Goal: Task Accomplishment & Management: Manage account settings

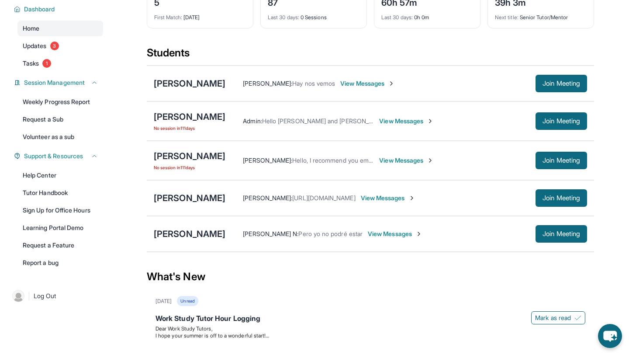
scroll to position [80, 0]
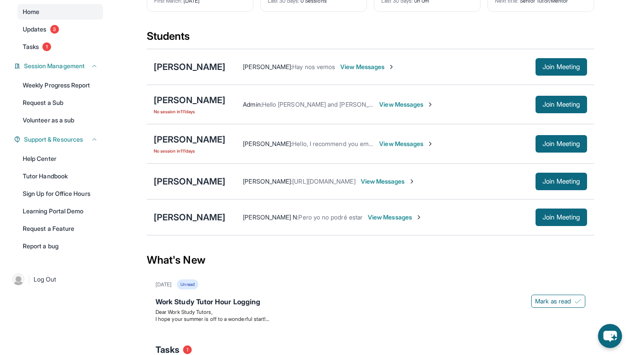
click at [399, 182] on span "View Messages" at bounding box center [388, 181] width 55 height 9
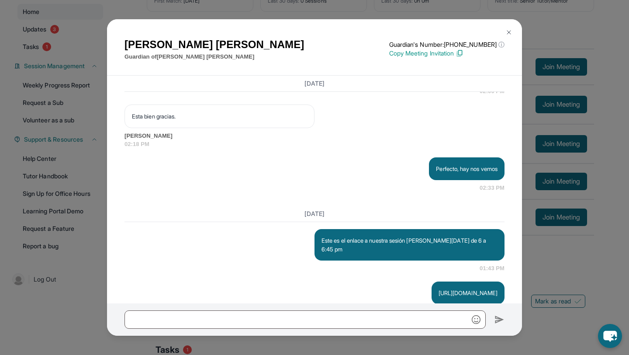
scroll to position [1093, 0]
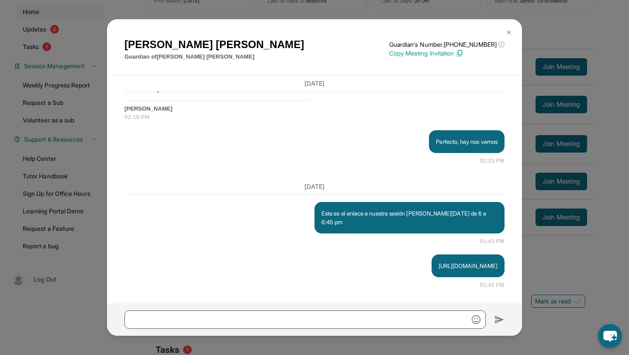
click at [511, 31] on img at bounding box center [509, 32] width 7 height 7
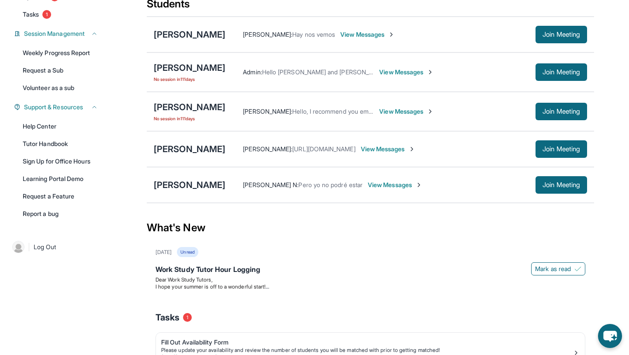
scroll to position [179, 0]
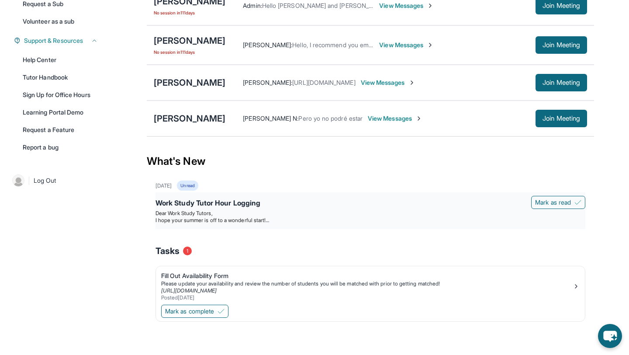
click at [232, 202] on div "Work Study Tutor Hour Logging" at bounding box center [371, 204] width 430 height 12
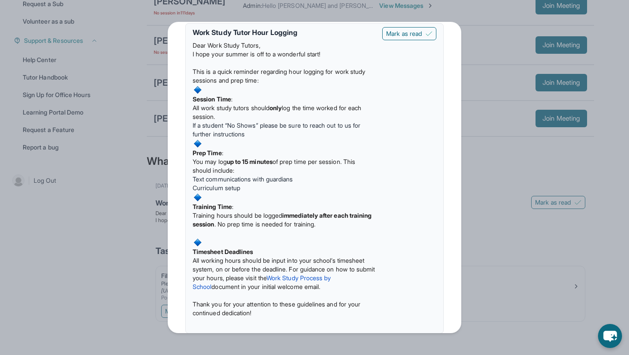
scroll to position [52, 0]
click at [200, 160] on span "You may log" at bounding box center [210, 160] width 34 height 7
drag, startPoint x: 200, startPoint y: 160, endPoint x: 272, endPoint y: 157, distance: 72.2
click at [274, 157] on p "You may log up to 15 minutes of prep time per session. This should include:" at bounding box center [284, 164] width 183 height 17
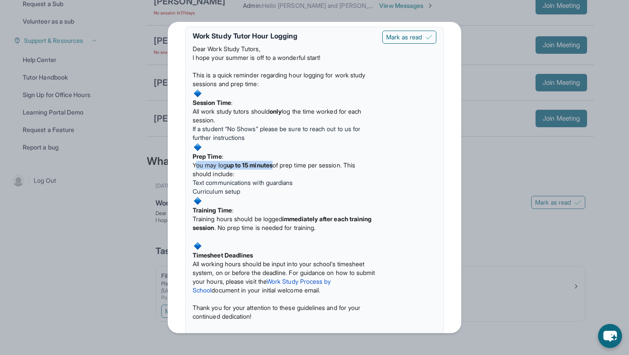
scroll to position [47, 0]
click at [196, 129] on span "If a student “No Shows” please be sure to reach out to us for further instructi…" at bounding box center [277, 134] width 168 height 16
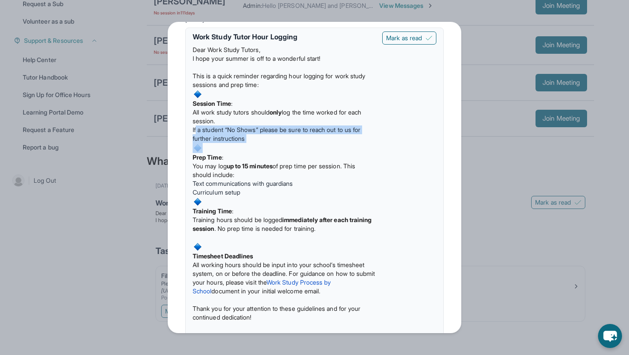
drag, startPoint x: 196, startPoint y: 129, endPoint x: 302, endPoint y: 137, distance: 107.0
click at [302, 137] on li "If a student “No Shows” please be sure to reach out to us for further instructi…" at bounding box center [284, 133] width 183 height 17
click at [202, 113] on span "All work study tutors should" at bounding box center [231, 111] width 77 height 7
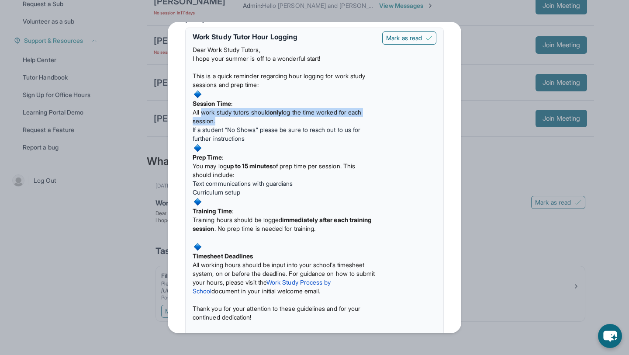
drag, startPoint x: 202, startPoint y: 113, endPoint x: 299, endPoint y: 118, distance: 97.1
click at [299, 118] on p "All work study tutors should only log the time worked for each session." at bounding box center [284, 116] width 183 height 17
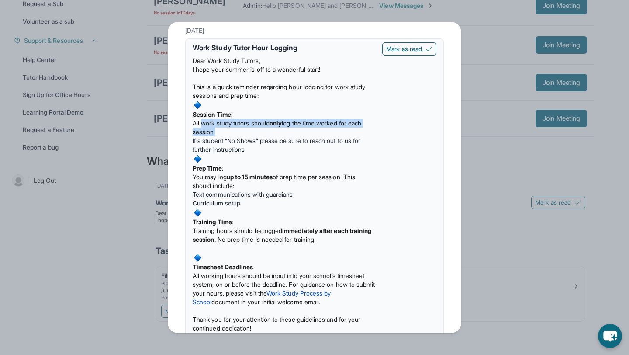
scroll to position [28, 0]
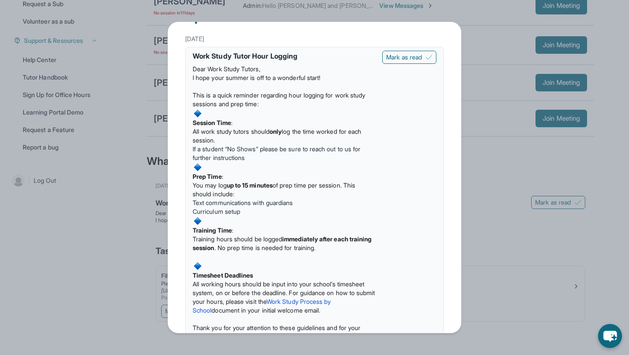
click at [91, 164] on div "Updates [DATE] Work Study Tutor Hour Logging Dear Work Study Tutors, I hope you…" at bounding box center [314, 177] width 629 height 355
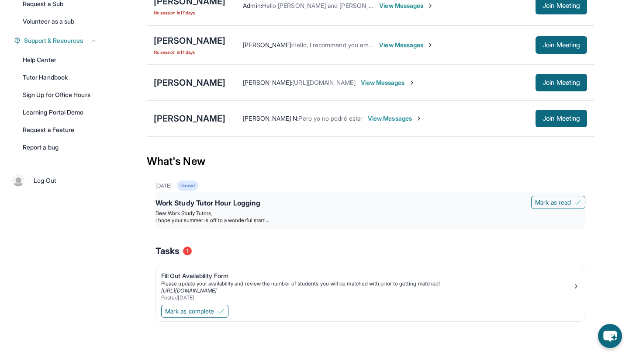
click at [208, 205] on div "Work Study Tutor Hour Logging" at bounding box center [371, 204] width 430 height 12
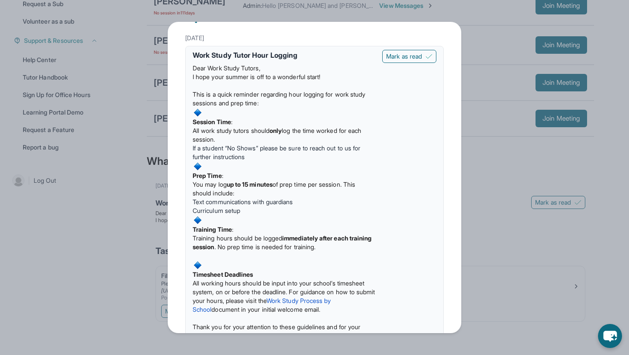
scroll to position [0, 0]
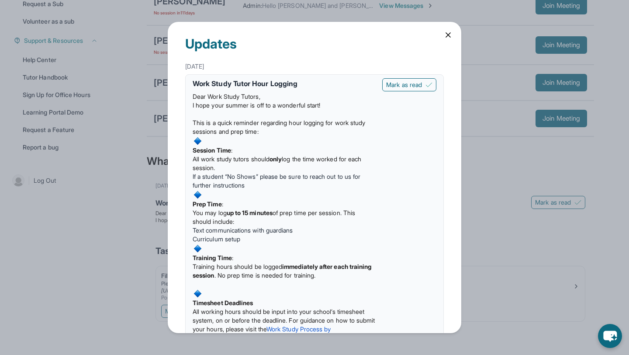
click at [201, 65] on div "[DATE]" at bounding box center [314, 67] width 259 height 16
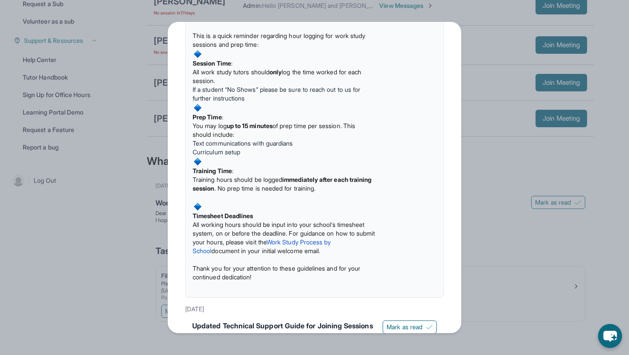
scroll to position [85, 0]
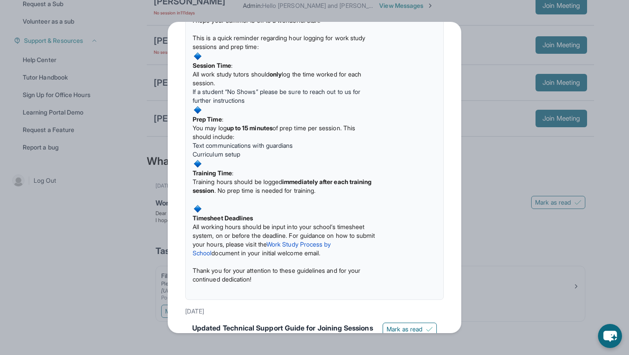
click at [239, 126] on strong "up to 15 minutes" at bounding box center [250, 127] width 46 height 7
click at [218, 149] on span "Text communications with guardians" at bounding box center [243, 145] width 100 height 7
drag, startPoint x: 218, startPoint y: 149, endPoint x: 242, endPoint y: 157, distance: 25.0
click at [242, 157] on ul "Text communications with guardians Curriculum setup" at bounding box center [284, 149] width 183 height 17
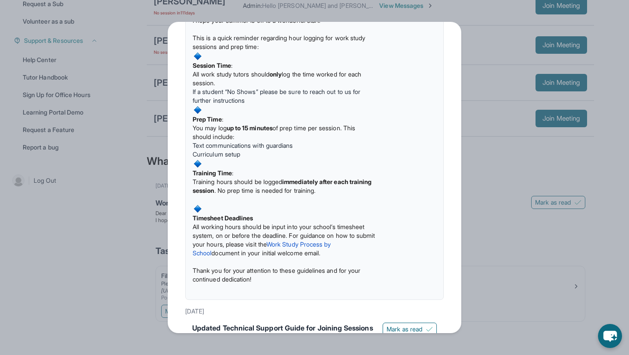
click at [221, 93] on span "If a student “No Shows” please be sure to reach out to us for further instructi…" at bounding box center [277, 96] width 168 height 16
drag, startPoint x: 221, startPoint y: 93, endPoint x: 224, endPoint y: 97, distance: 5.9
click at [224, 99] on span "If a student “No Shows” please be sure to reach out to us for further instructi…" at bounding box center [277, 96] width 168 height 16
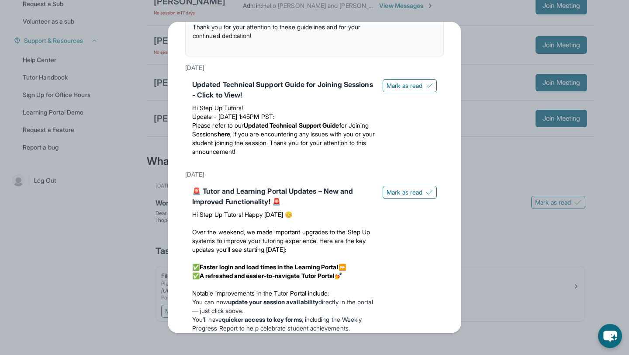
scroll to position [335, 0]
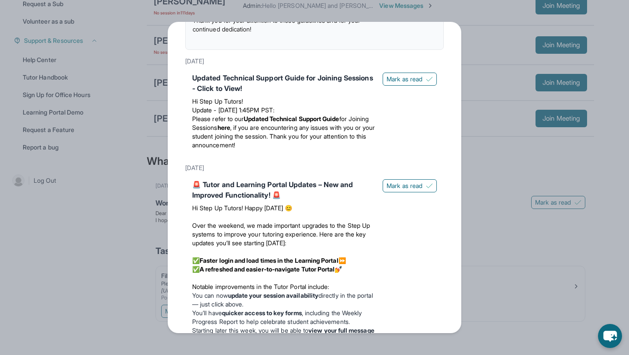
click at [270, 79] on div "Updated Technical Support Guide for Joining Sessions - Click to View!" at bounding box center [284, 83] width 184 height 21
click at [270, 86] on div "Updated Technical Support Guide for Joining Sessions - Click to View!" at bounding box center [284, 83] width 184 height 21
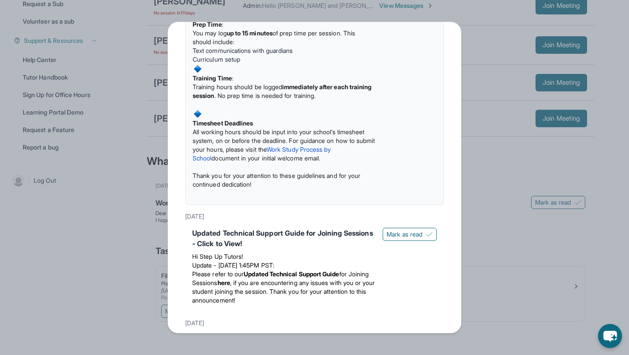
scroll to position [0, 0]
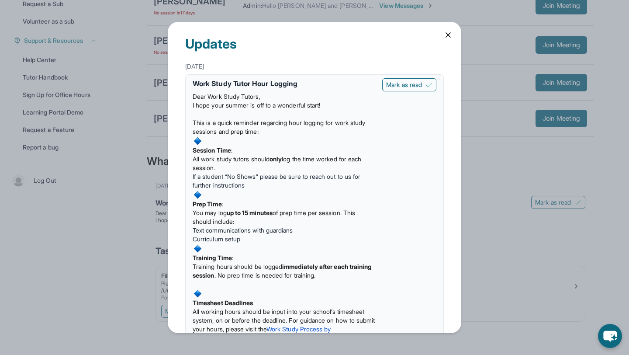
click at [134, 247] on div "Updates [DATE] Work Study Tutor Hour Logging Dear Work Study Tutors, I hope you…" at bounding box center [314, 177] width 629 height 355
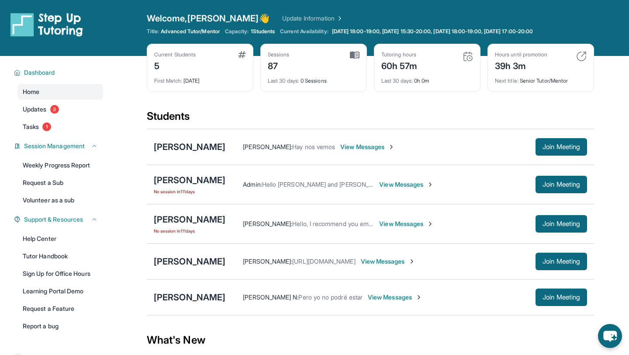
scroll to position [5, 0]
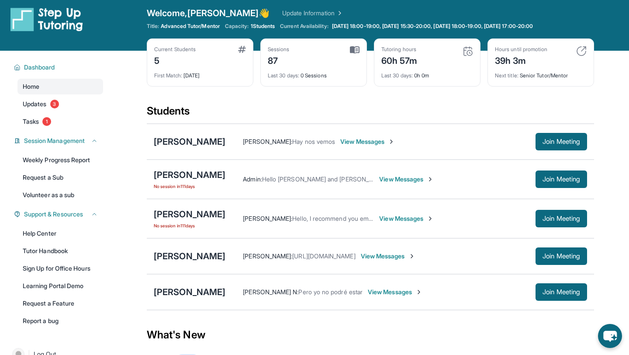
click at [515, 62] on div "39h 3m" at bounding box center [521, 60] width 52 height 14
click at [531, 73] on div "Next title : Senior Tutor/Mentor" at bounding box center [541, 73] width 92 height 12
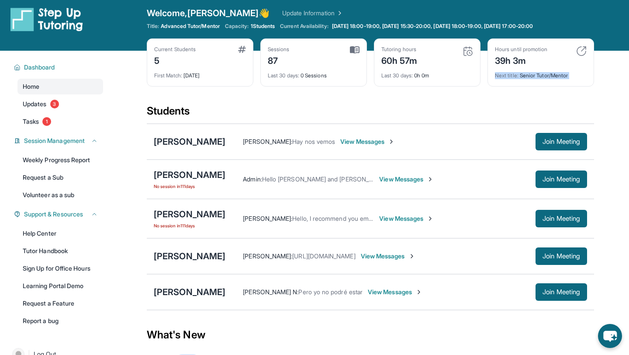
click at [531, 73] on div "Next title : Senior Tutor/Mentor" at bounding box center [541, 73] width 92 height 12
click at [513, 59] on div "39h 3m" at bounding box center [521, 60] width 52 height 14
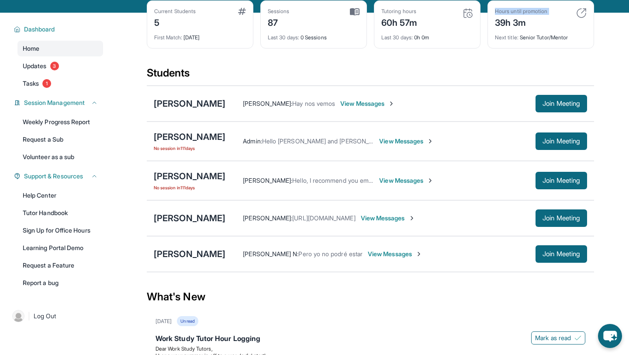
scroll to position [18, 0]
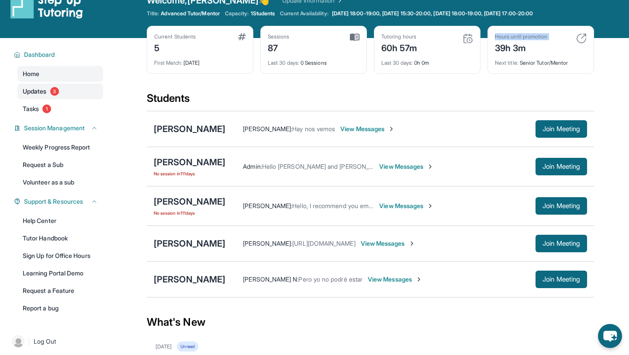
click at [41, 94] on span "Updates" at bounding box center [35, 91] width 24 height 9
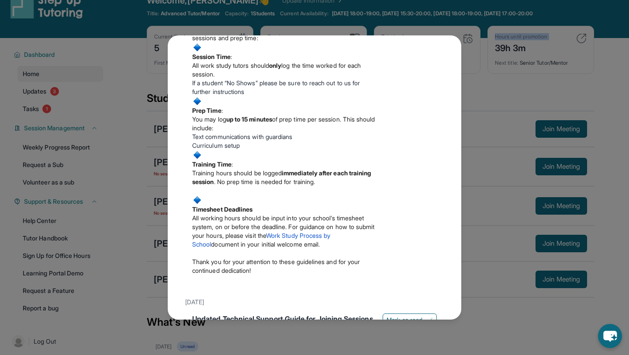
scroll to position [0, 0]
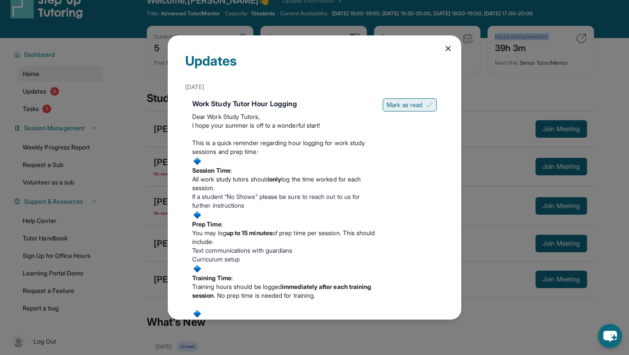
click at [427, 102] on img at bounding box center [429, 104] width 7 height 7
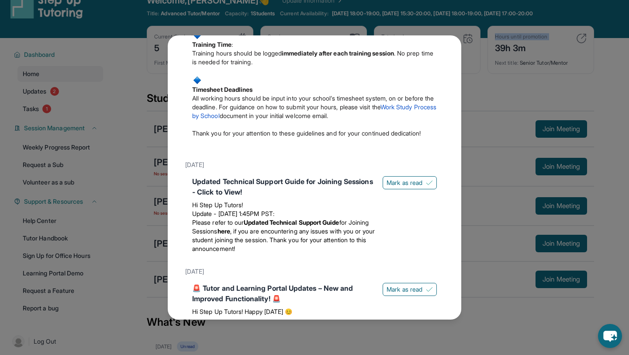
scroll to position [233, 0]
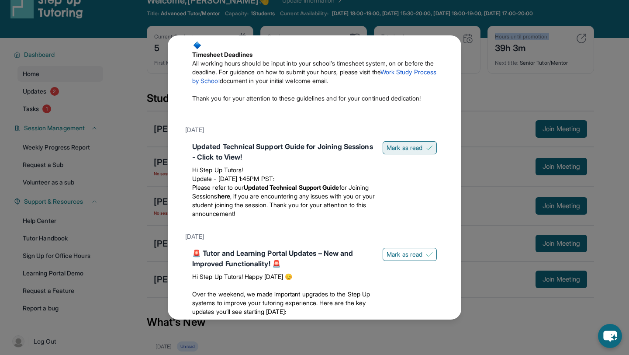
click at [416, 152] on span "Mark as read" at bounding box center [405, 147] width 36 height 9
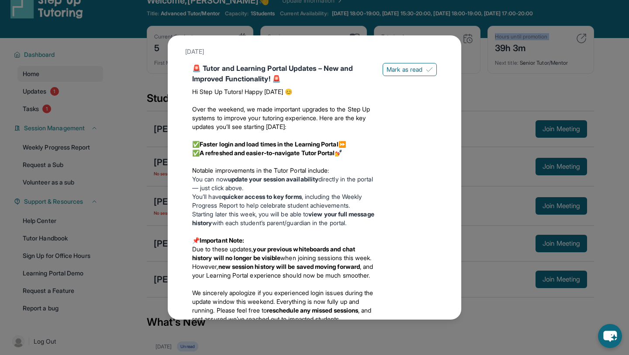
scroll to position [412, 0]
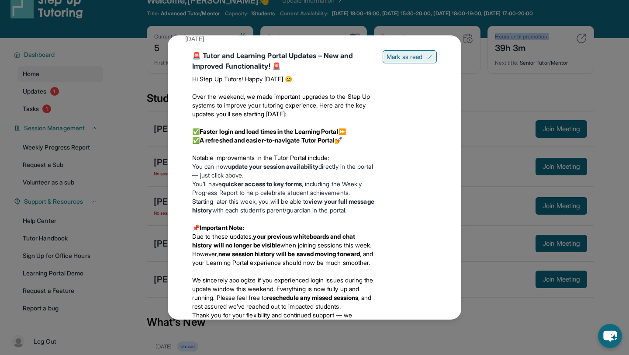
click at [423, 63] on button "Mark as read" at bounding box center [410, 56] width 54 height 13
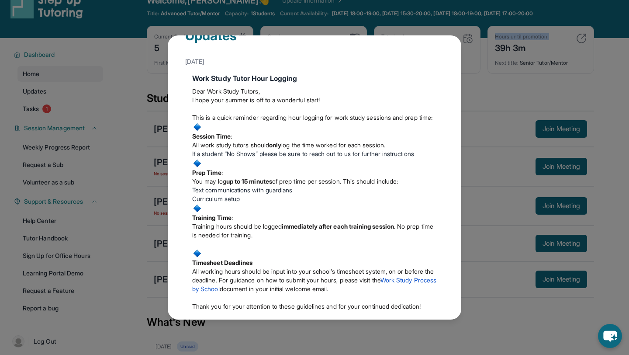
scroll to position [0, 0]
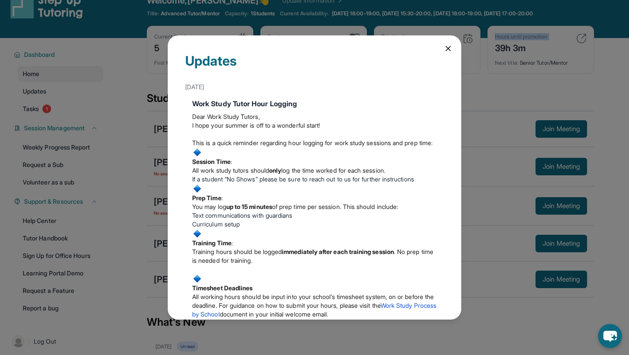
click at [449, 52] on icon at bounding box center [448, 48] width 9 height 9
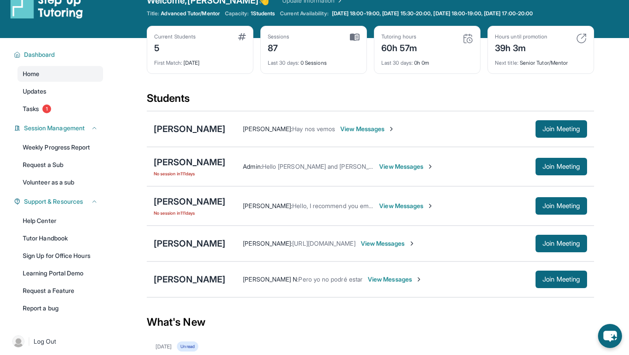
click at [419, 47] on div "Tutoring hours 60h 57m" at bounding box center [428, 43] width 92 height 21
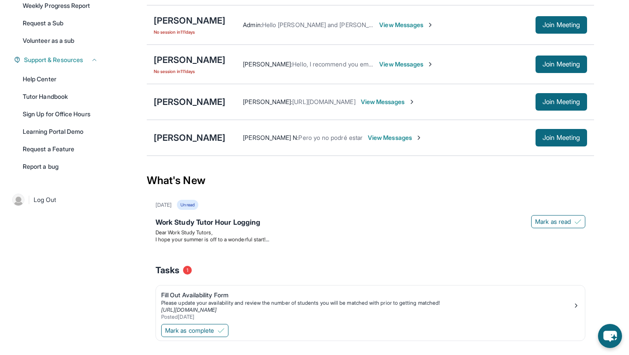
scroll to position [179, 0]
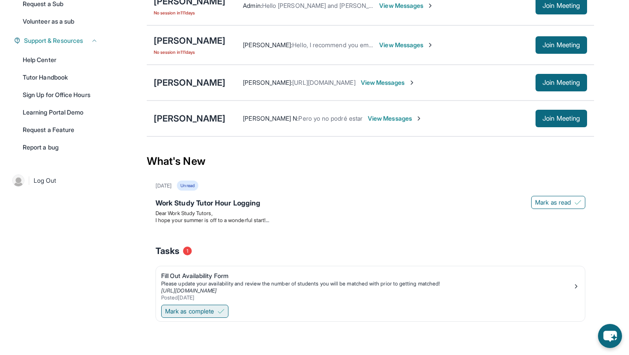
click at [210, 312] on span "Mark as complete" at bounding box center [189, 311] width 49 height 9
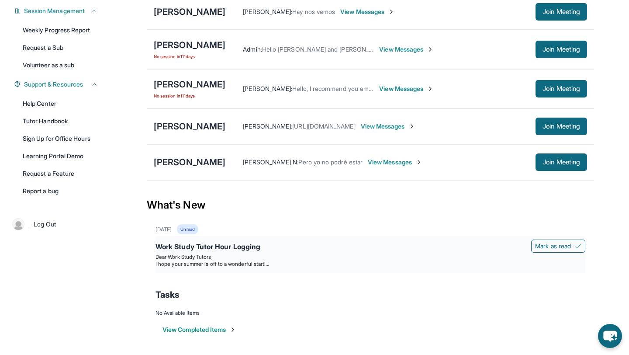
scroll to position [130, 0]
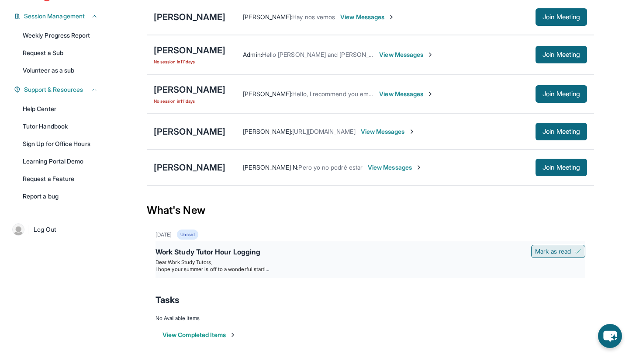
click at [562, 255] on span "Mark as read" at bounding box center [553, 251] width 36 height 9
click at [564, 254] on span "Mark as read" at bounding box center [553, 251] width 36 height 9
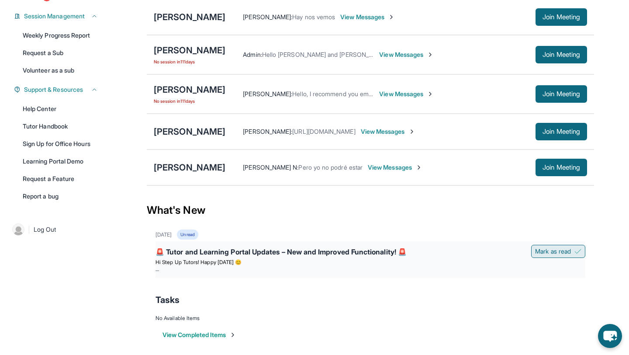
click at [550, 252] on span "Mark as read" at bounding box center [553, 251] width 36 height 9
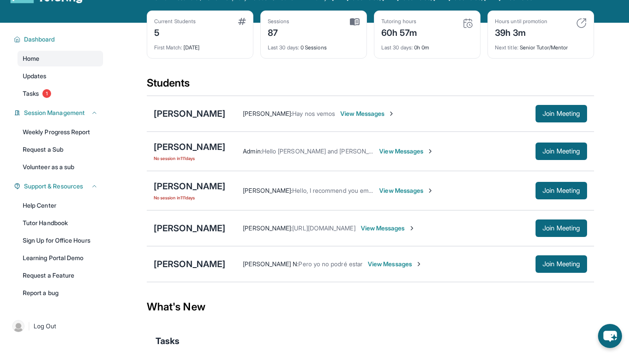
scroll to position [38, 0]
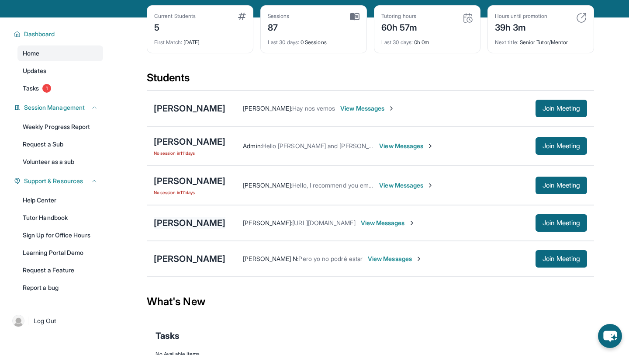
click at [194, 225] on div "[PERSON_NAME]" at bounding box center [190, 223] width 72 height 12
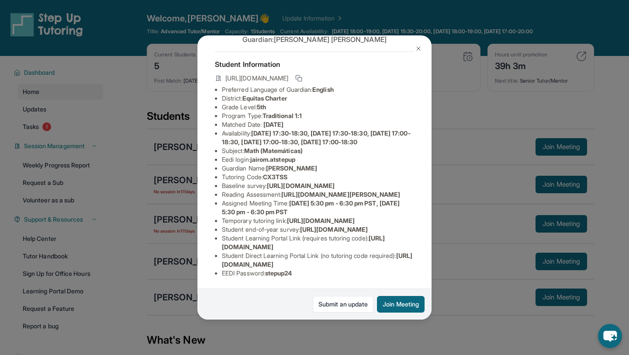
scroll to position [42, 0]
click at [264, 159] on span "jairom.atstepup" at bounding box center [272, 159] width 45 height 7
drag, startPoint x: 264, startPoint y: 159, endPoint x: 285, endPoint y: 160, distance: 21.0
click at [285, 160] on span "jairom.atstepup" at bounding box center [272, 159] width 45 height 7
copy span "jairom.atstepup"
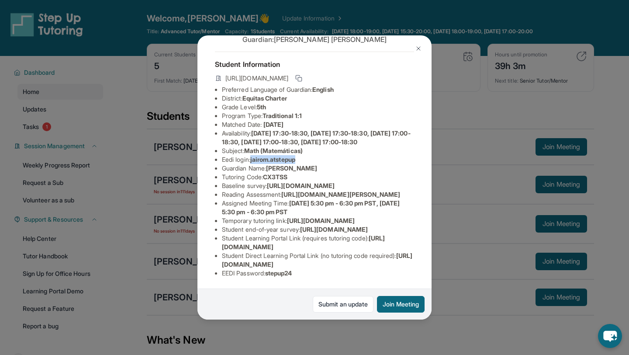
scroll to position [49, 0]
click at [313, 164] on li "Guardian Name : [PERSON_NAME]" at bounding box center [318, 168] width 192 height 9
click at [283, 271] on span "stepup24" at bounding box center [278, 272] width 27 height 7
drag, startPoint x: 283, startPoint y: 271, endPoint x: 290, endPoint y: 271, distance: 7.0
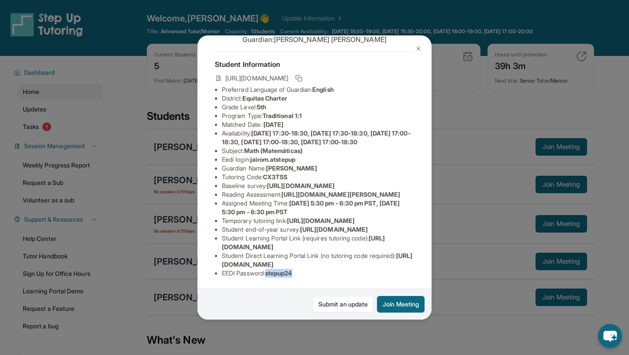
click at [290, 271] on span "stepup24" at bounding box center [278, 272] width 27 height 7
copy span "stepup24"
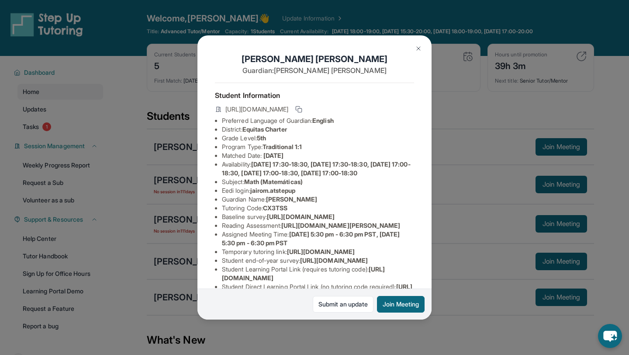
click at [303, 163] on span "[DATE] 17:30-18:30, [DATE] 17:30-18:30, [DATE] 17:00-18:30, [DATE] 17:00-18:30,…" at bounding box center [316, 168] width 189 height 16
click at [417, 54] on button at bounding box center [418, 48] width 17 height 17
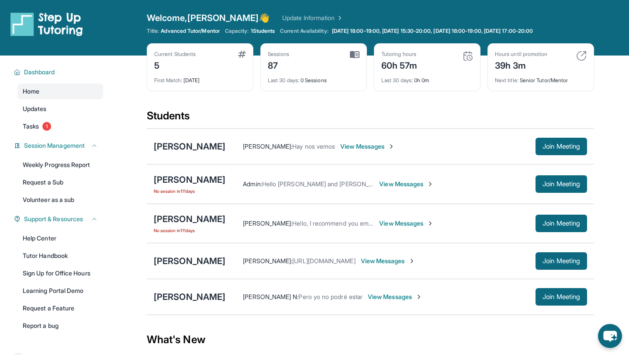
scroll to position [80, 0]
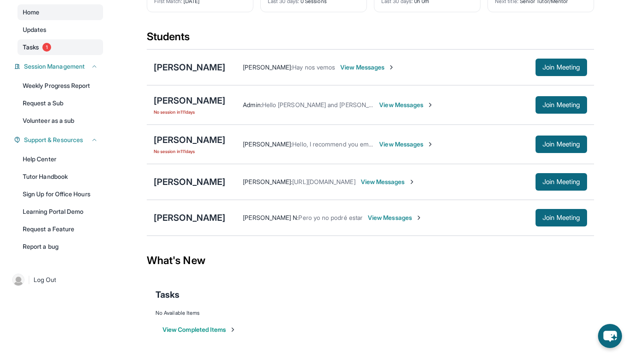
click at [37, 55] on div "Dashboard Home Updates Tasks 1 Session Management Weekly Progress Report Reques…" at bounding box center [56, 118] width 112 height 285
click at [49, 52] on link "Tasks 1" at bounding box center [60, 47] width 86 height 16
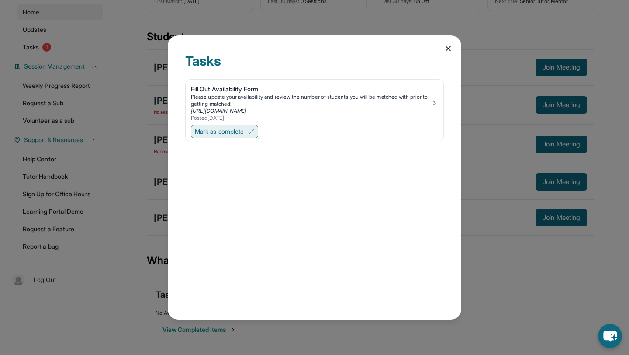
click at [221, 131] on span "Mark as complete" at bounding box center [219, 131] width 49 height 9
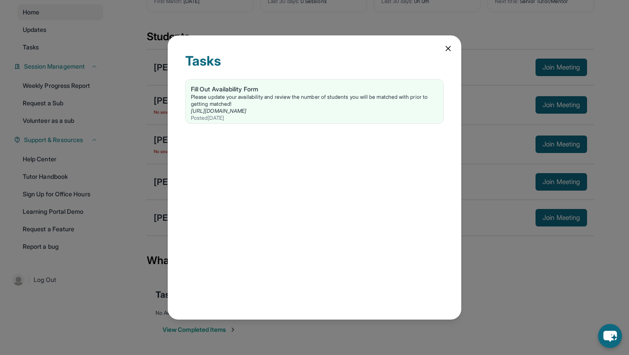
click at [453, 48] on div "Tasks Fill Out Availability Form Please update your availability and review the…" at bounding box center [315, 177] width 294 height 284
click at [451, 49] on icon at bounding box center [448, 48] width 9 height 9
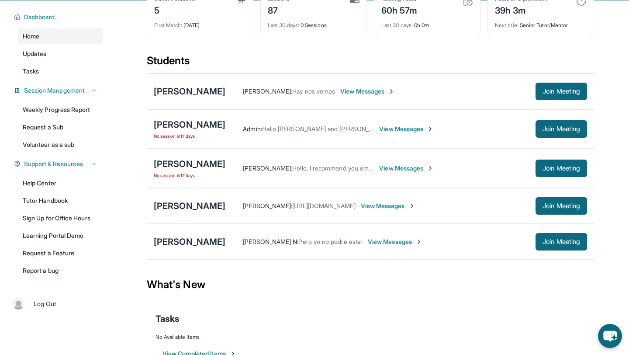
scroll to position [0, 0]
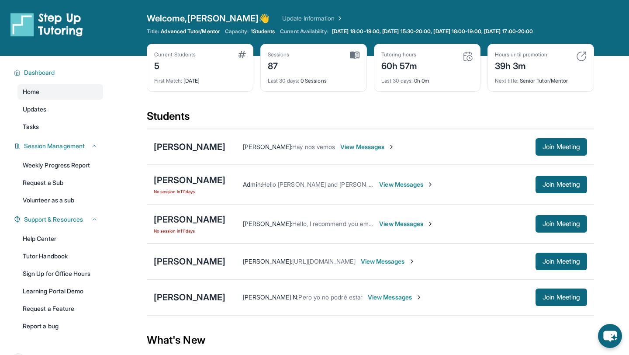
click at [171, 119] on div "Students" at bounding box center [371, 118] width 448 height 19
click at [182, 117] on div "Students" at bounding box center [371, 118] width 448 height 19
click at [174, 117] on div "Students" at bounding box center [371, 118] width 448 height 19
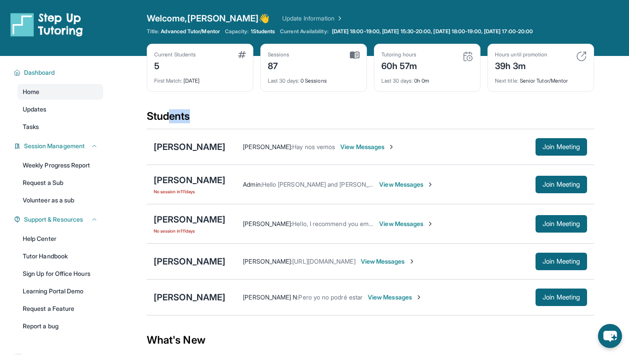
drag, startPoint x: 168, startPoint y: 117, endPoint x: 187, endPoint y: 117, distance: 19.7
click at [188, 117] on div "Students" at bounding box center [371, 118] width 448 height 19
click at [187, 117] on div "Students" at bounding box center [371, 118] width 448 height 19
click at [187, 119] on div "Students" at bounding box center [371, 118] width 448 height 19
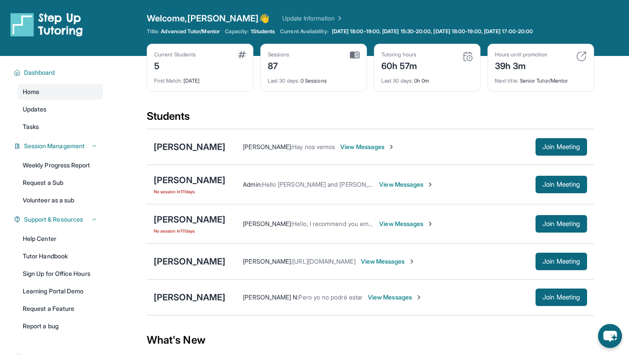
click at [181, 118] on div "Students" at bounding box center [371, 118] width 448 height 19
click at [181, 119] on div "Students" at bounding box center [371, 118] width 448 height 19
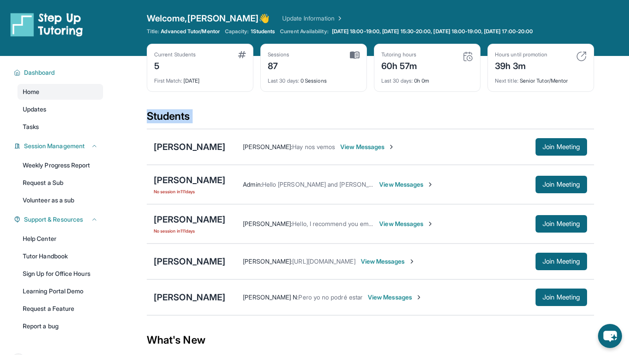
click at [173, 118] on div "Students" at bounding box center [371, 118] width 448 height 19
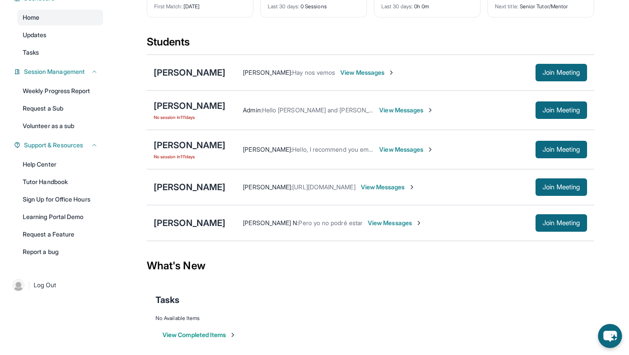
scroll to position [80, 0]
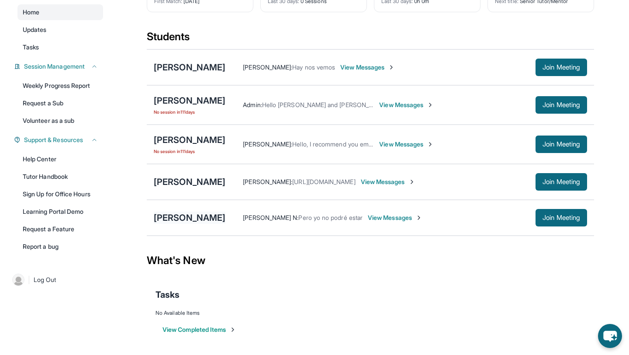
click at [210, 215] on div "[PERSON_NAME]" at bounding box center [190, 218] width 72 height 12
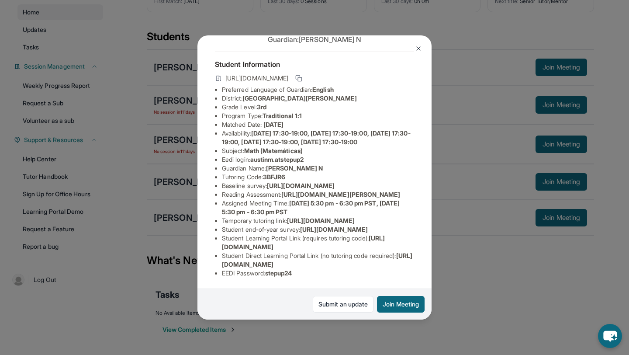
scroll to position [0, 0]
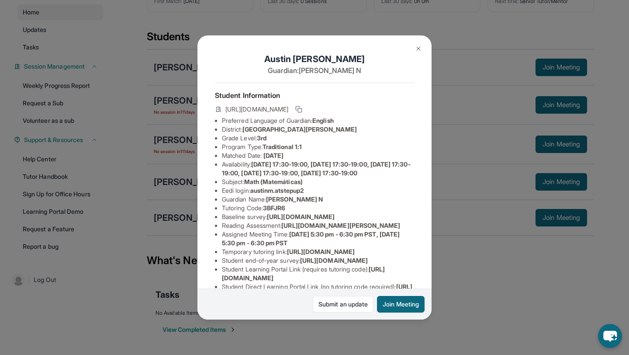
click at [414, 48] on button at bounding box center [418, 48] width 17 height 17
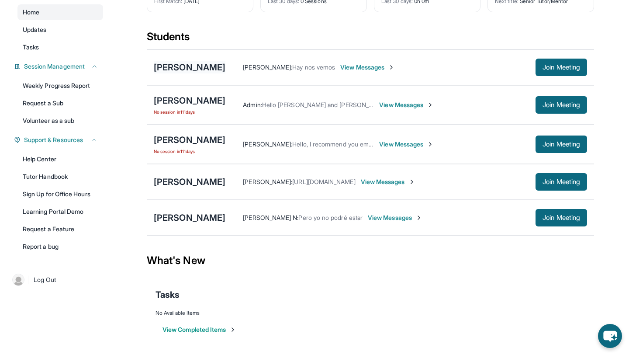
click at [194, 72] on div "[PERSON_NAME]" at bounding box center [190, 67] width 72 height 12
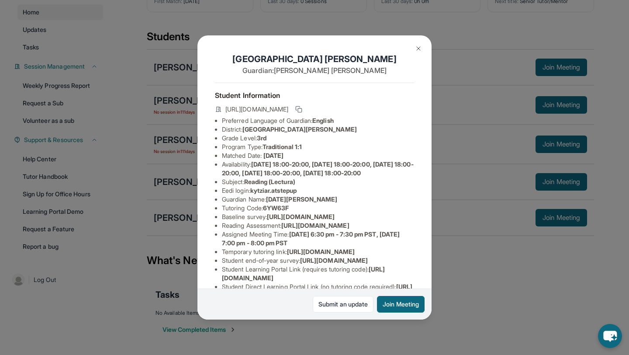
click at [420, 49] on img at bounding box center [418, 48] width 7 height 7
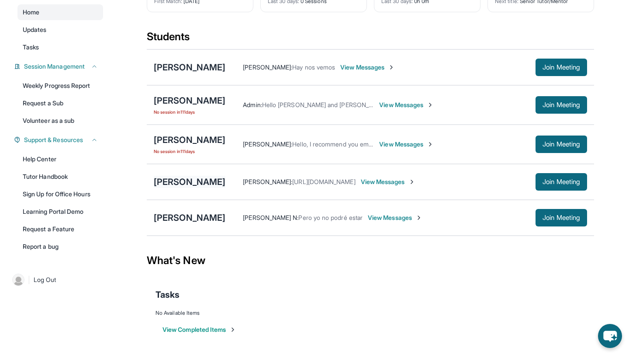
click at [184, 184] on div "[PERSON_NAME]" at bounding box center [190, 182] width 72 height 12
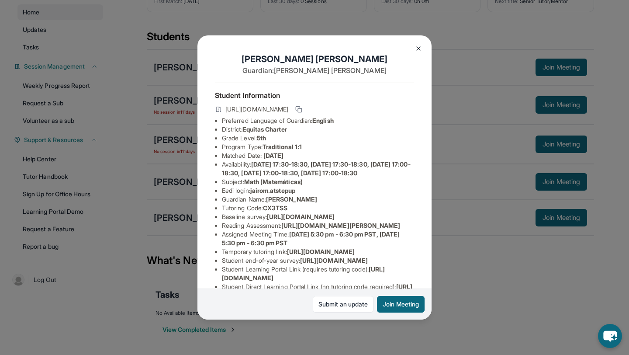
click at [418, 50] on img at bounding box center [418, 48] width 7 height 7
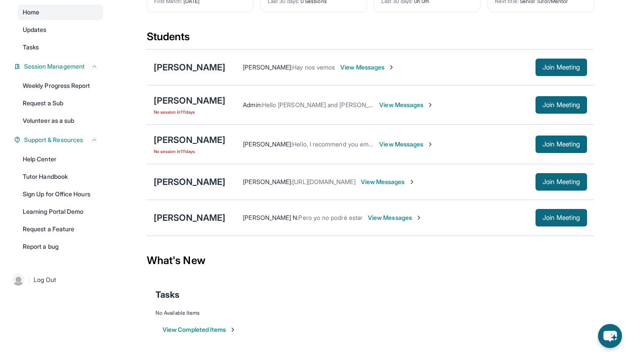
click at [209, 182] on div "[PERSON_NAME]" at bounding box center [190, 182] width 72 height 12
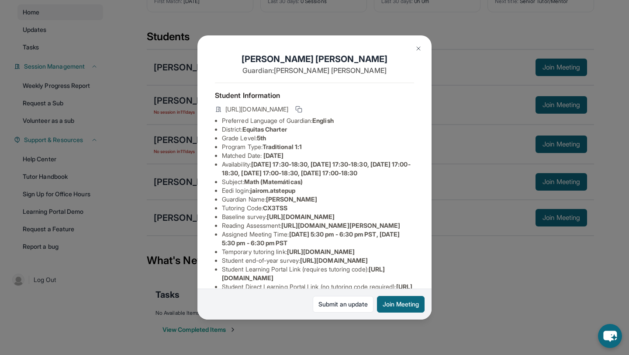
click at [263, 126] on span "Equitas Charter" at bounding box center [265, 128] width 45 height 7
drag, startPoint x: 263, startPoint y: 126, endPoint x: 285, endPoint y: 126, distance: 21.9
click at [285, 126] on span "Equitas Charter" at bounding box center [265, 128] width 45 height 7
copy span "Equitas Charter"
click at [286, 129] on span "Equitas Charter" at bounding box center [265, 128] width 45 height 7
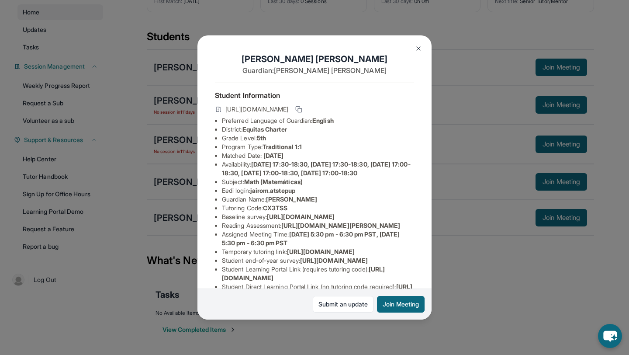
click at [418, 51] on img at bounding box center [418, 48] width 7 height 7
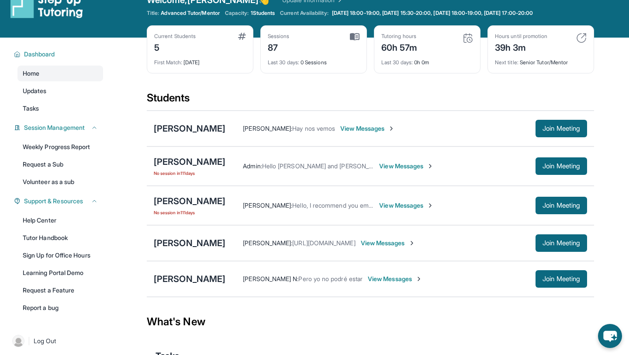
scroll to position [21, 0]
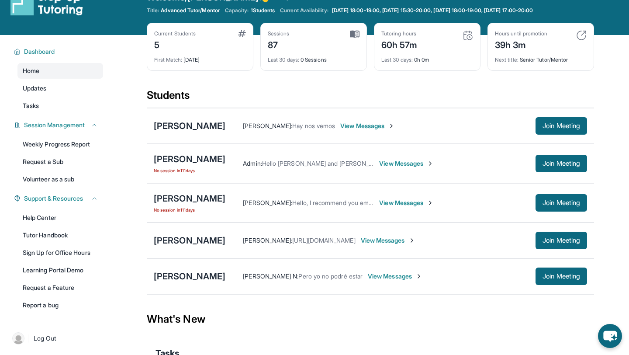
click at [382, 244] on span "View Messages" at bounding box center [388, 240] width 55 height 9
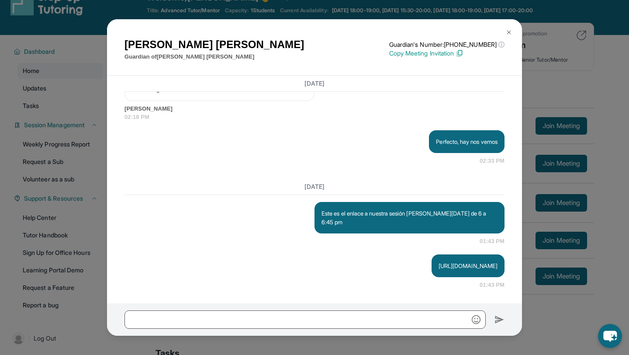
scroll to position [1093, 0]
click at [508, 33] on img at bounding box center [509, 32] width 7 height 7
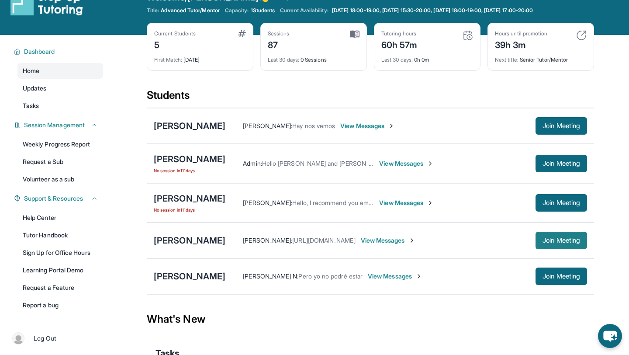
click at [565, 241] on span "Join Meeting" at bounding box center [562, 240] width 38 height 5
click at [201, 240] on div "[PERSON_NAME]" at bounding box center [190, 240] width 72 height 12
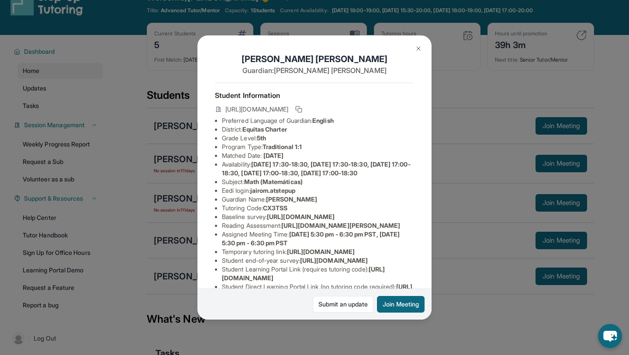
click at [420, 51] on img at bounding box center [418, 48] width 7 height 7
